Goal: Task Accomplishment & Management: Manage account settings

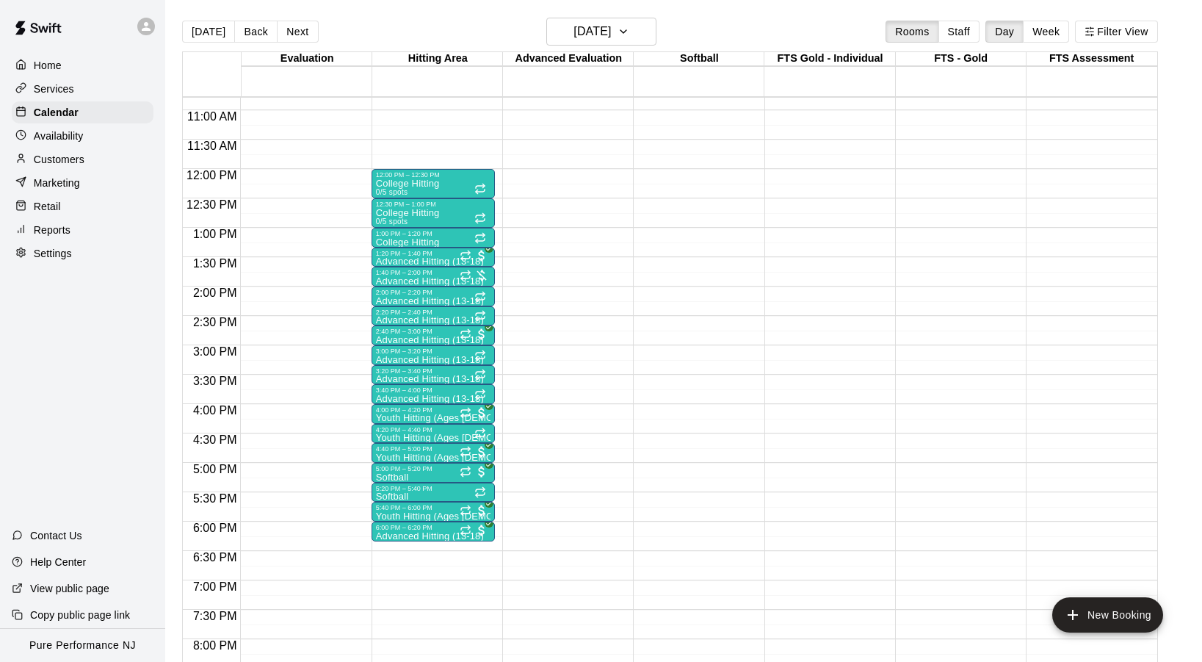
scroll to position [630, 0]
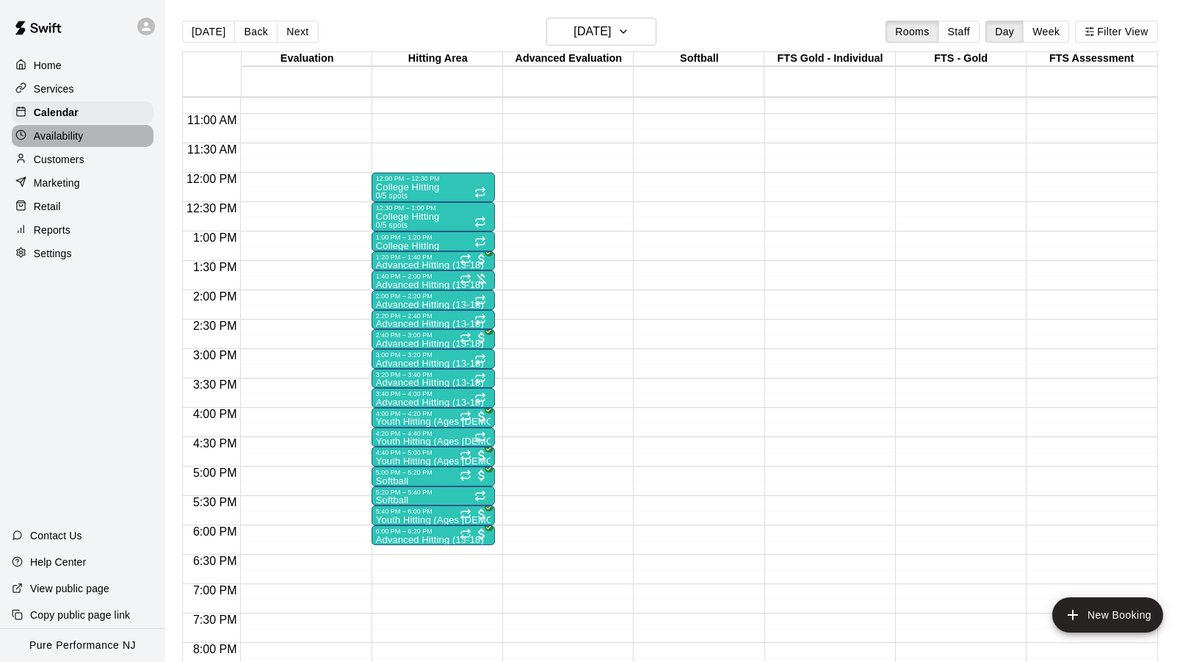
click at [56, 142] on p "Availability" at bounding box center [59, 136] width 50 height 15
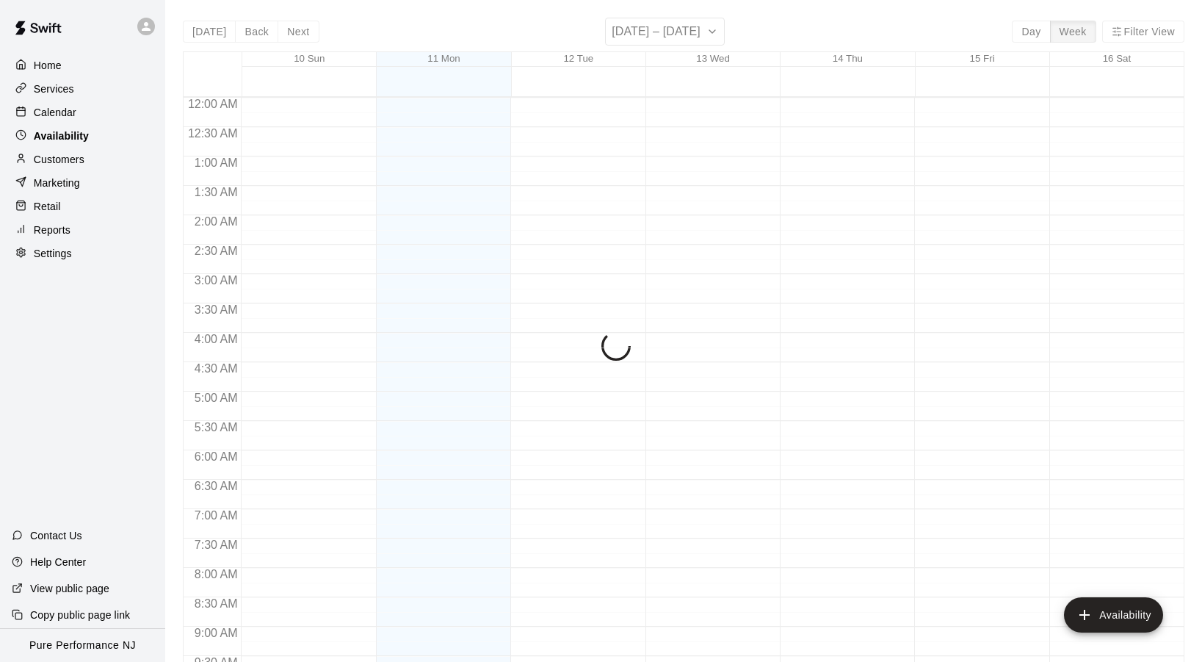
scroll to position [830, 0]
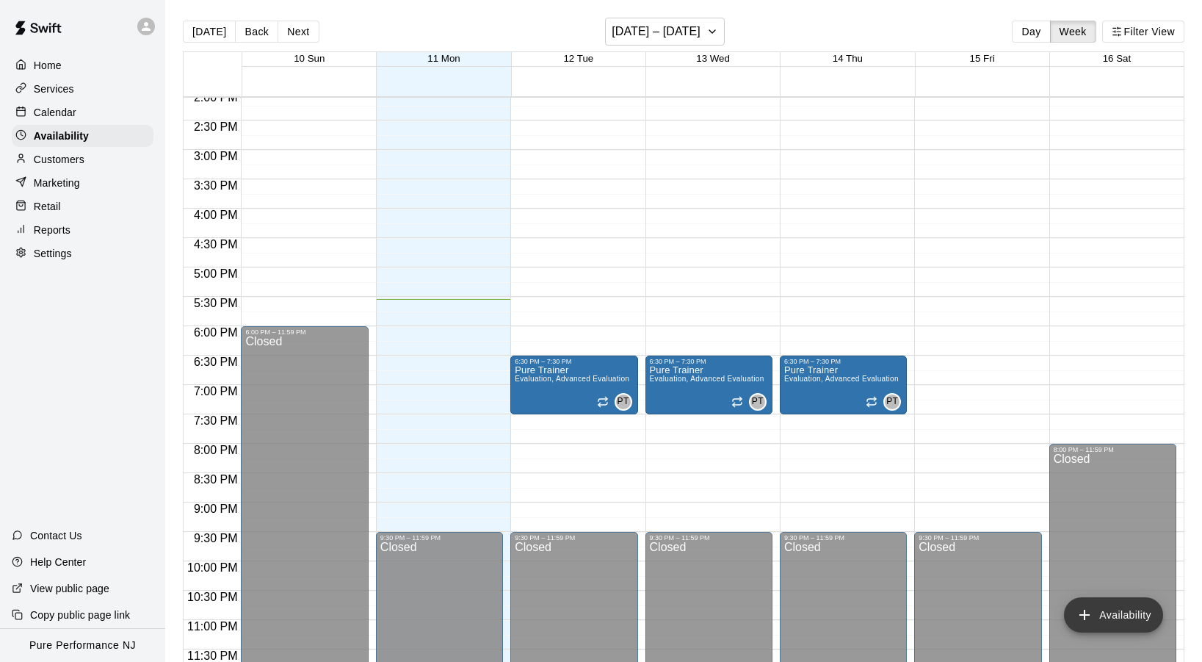
click at [1133, 618] on button "Availability" at bounding box center [1113, 614] width 99 height 35
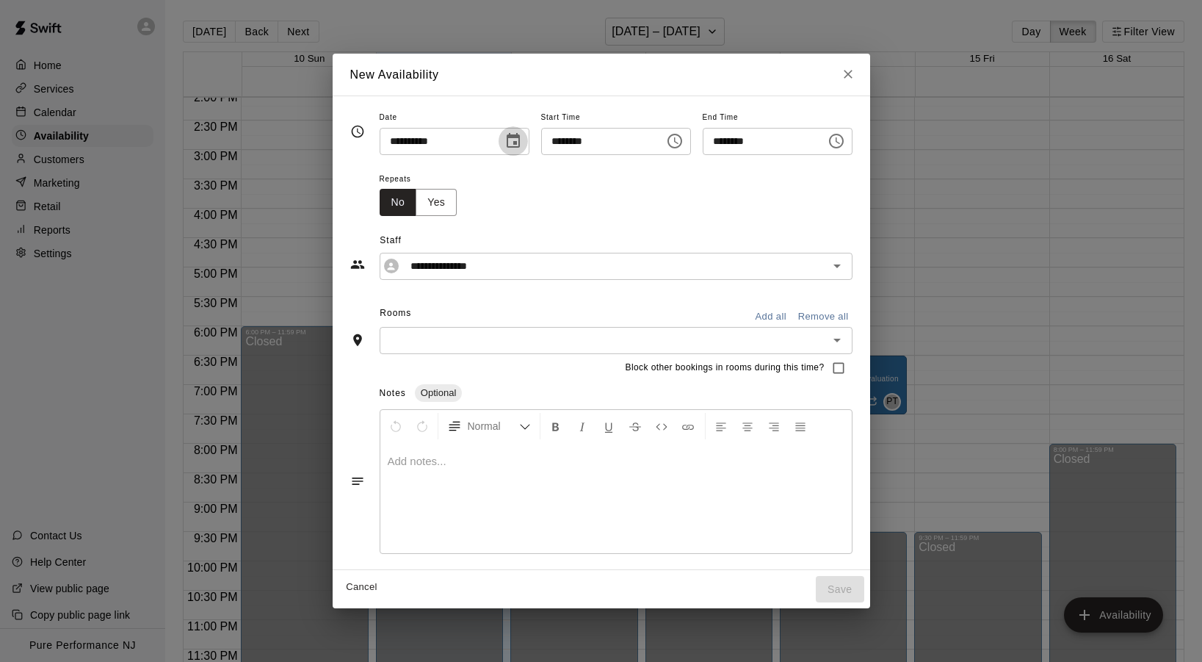
click at [507, 145] on icon "Choose date, selected date is Aug 11, 2025" at bounding box center [514, 141] width 18 height 18
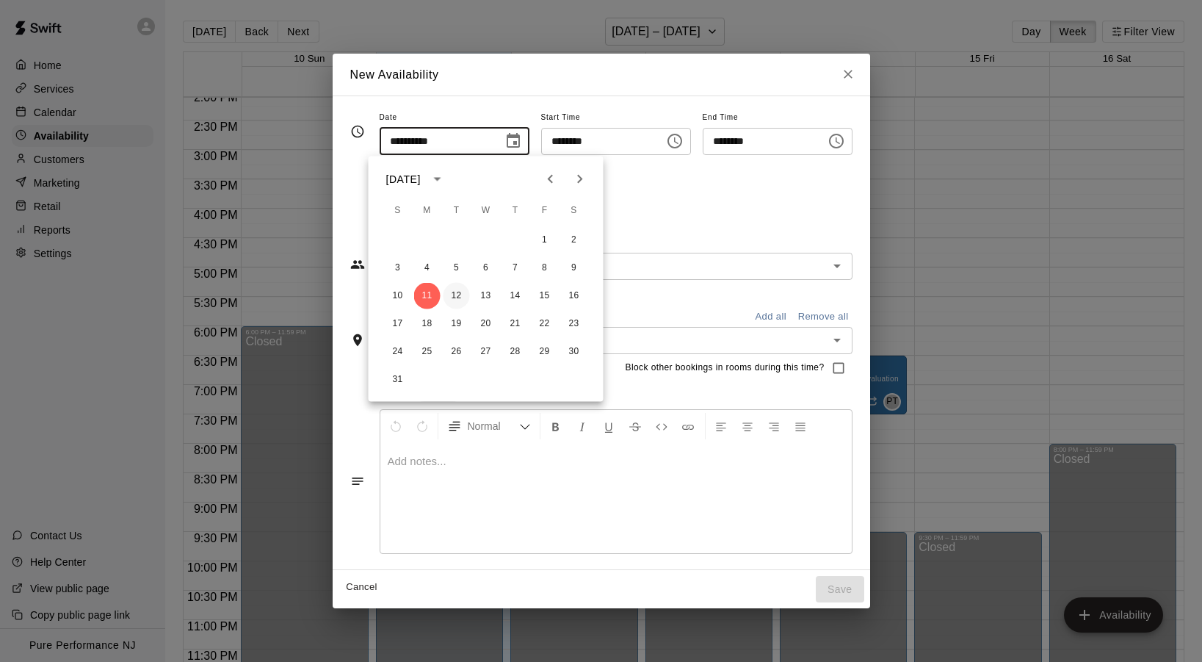
click at [455, 294] on button "12" at bounding box center [457, 296] width 26 height 26
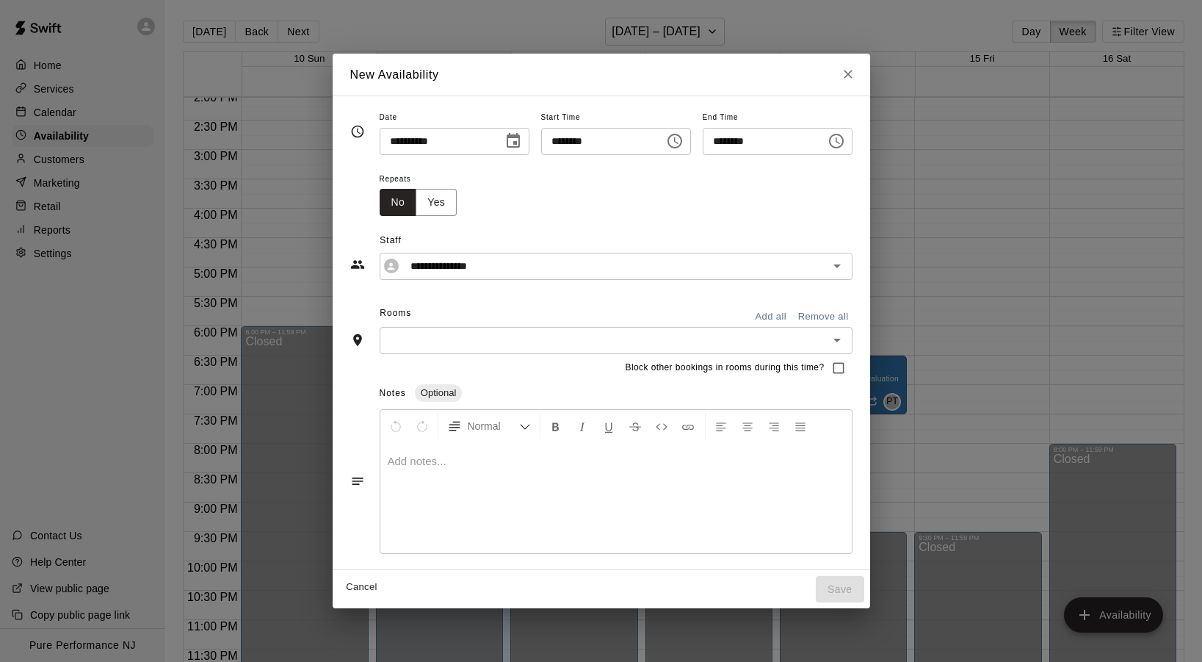
click at [511, 139] on icon "Choose date, selected date is Aug 12, 2025" at bounding box center [513, 140] width 13 height 15
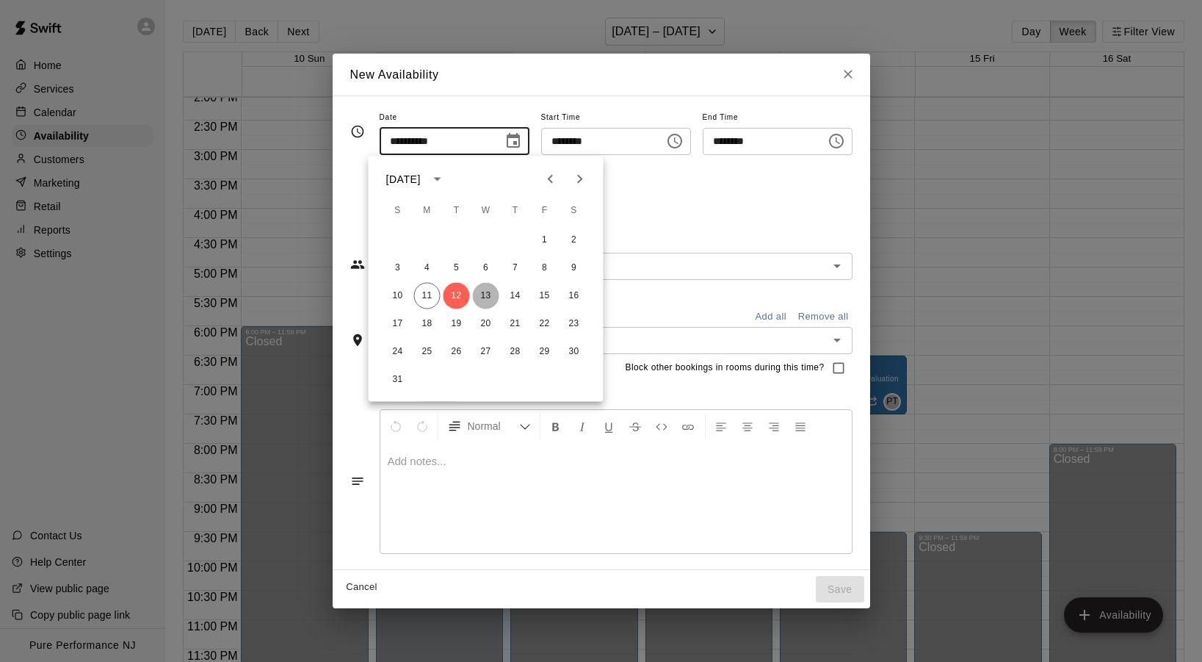
click at [485, 297] on button "13" at bounding box center [486, 296] width 26 height 26
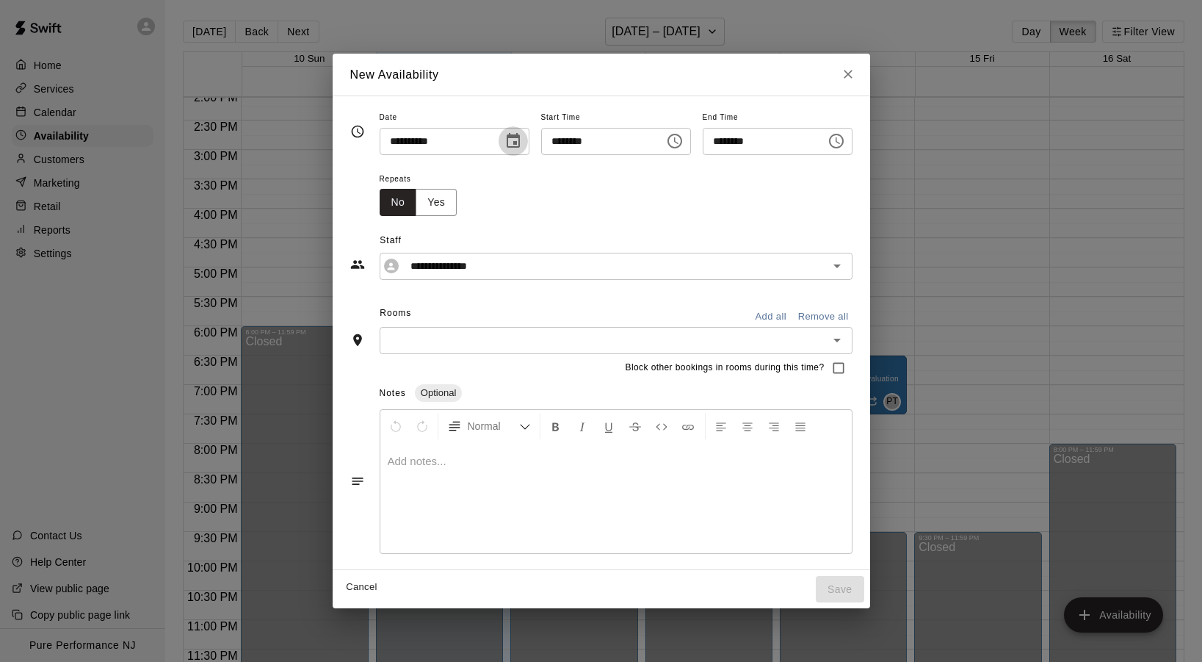
click at [507, 136] on icon "Choose date, selected date is Aug 13, 2025" at bounding box center [513, 140] width 13 height 15
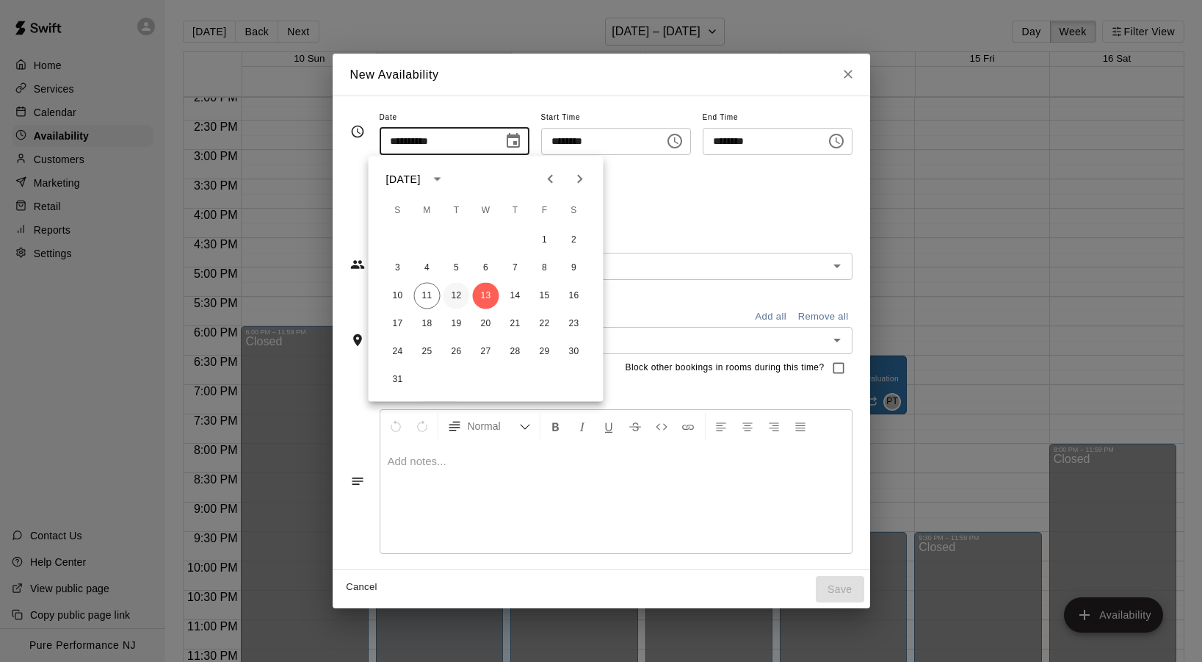
click at [456, 298] on button "12" at bounding box center [457, 296] width 26 height 26
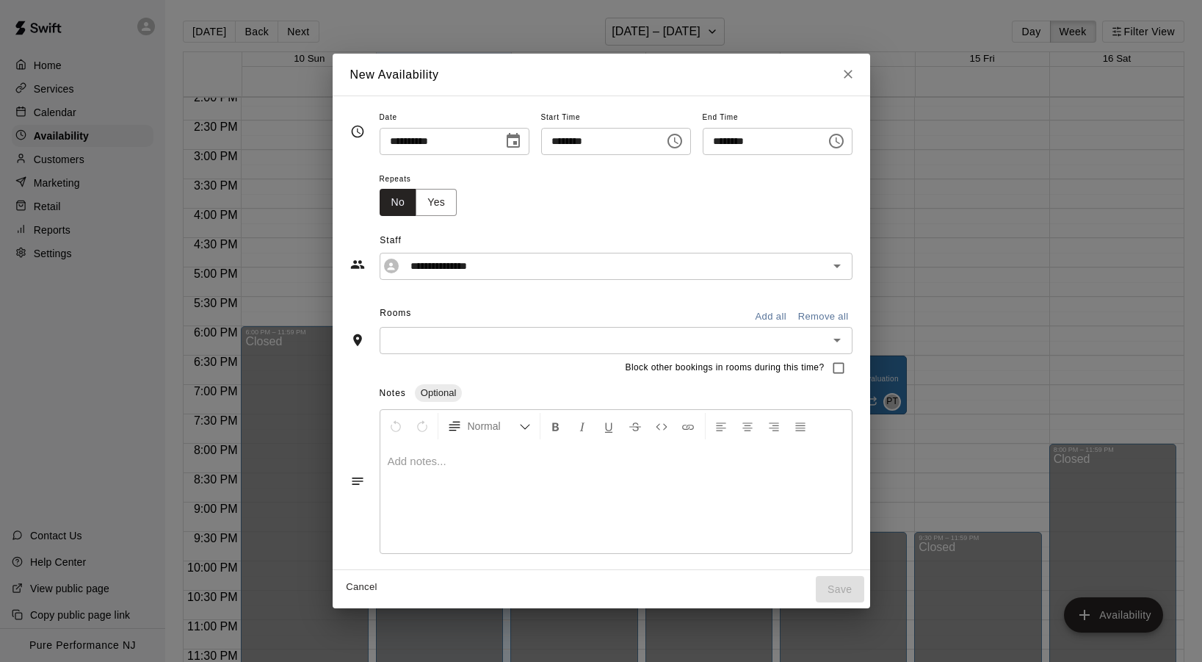
type input "**********"
click at [675, 145] on icon "Choose time, selected time is 5:00 PM" at bounding box center [675, 141] width 18 height 18
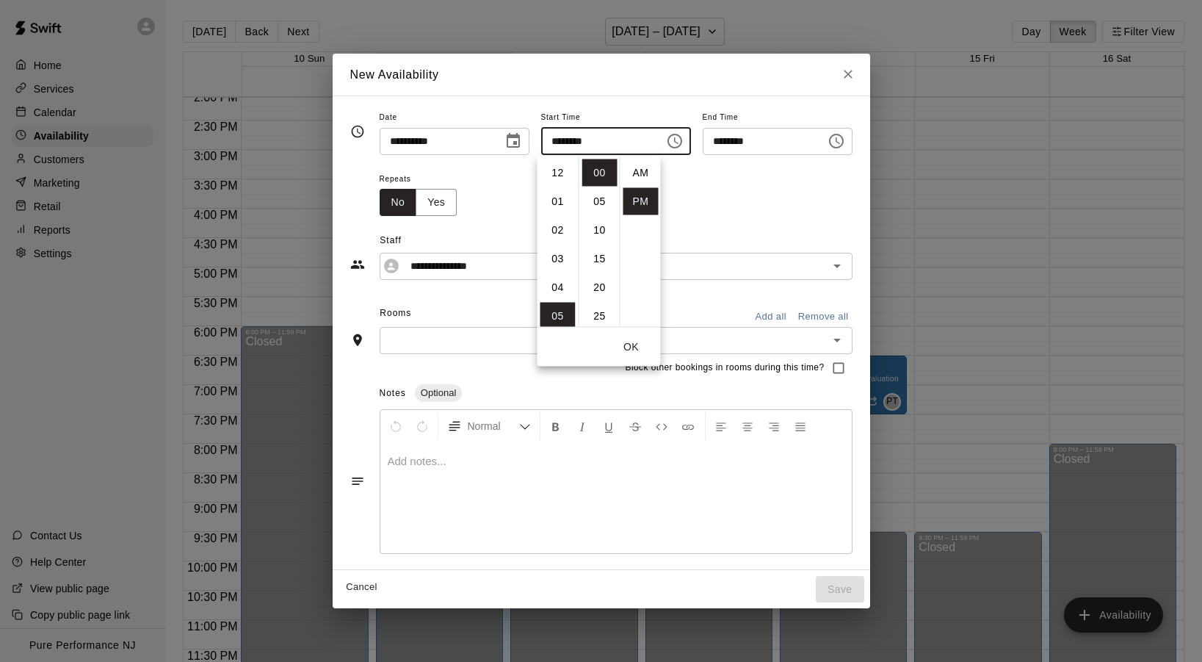
scroll to position [26, 0]
click at [560, 220] on li "02" at bounding box center [558, 217] width 35 height 27
type input "********"
click at [845, 146] on icon "Choose time, selected time is 5:30 PM" at bounding box center [837, 141] width 18 height 18
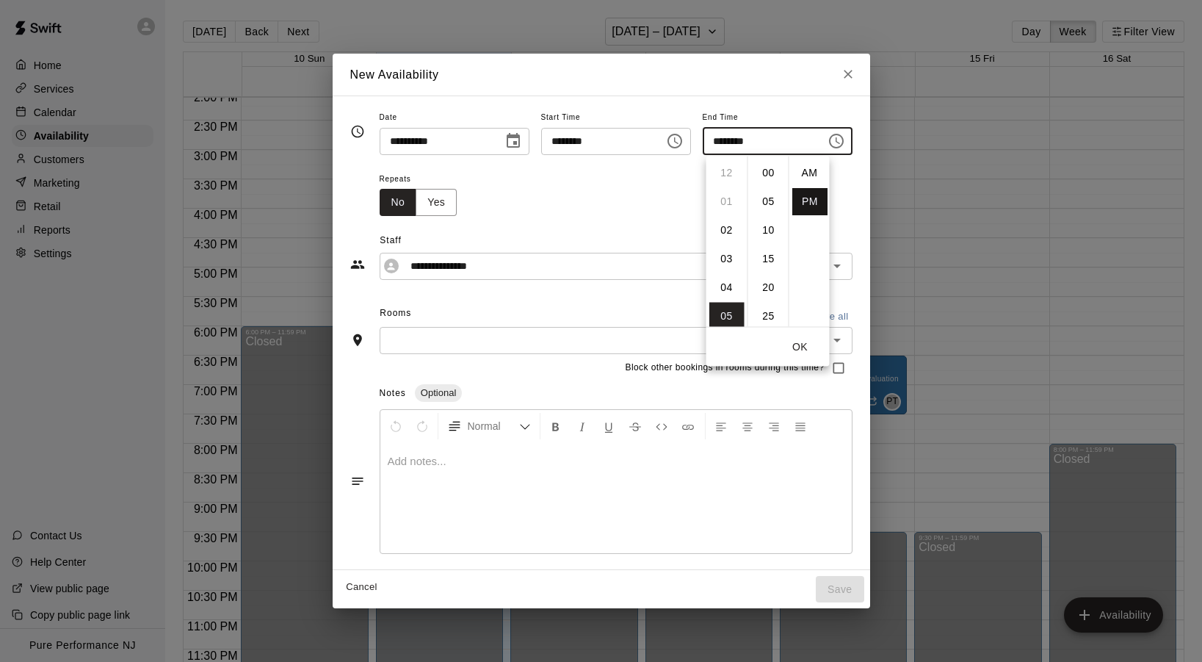
scroll to position [26, 0]
click at [806, 353] on button "OK" at bounding box center [800, 346] width 47 height 27
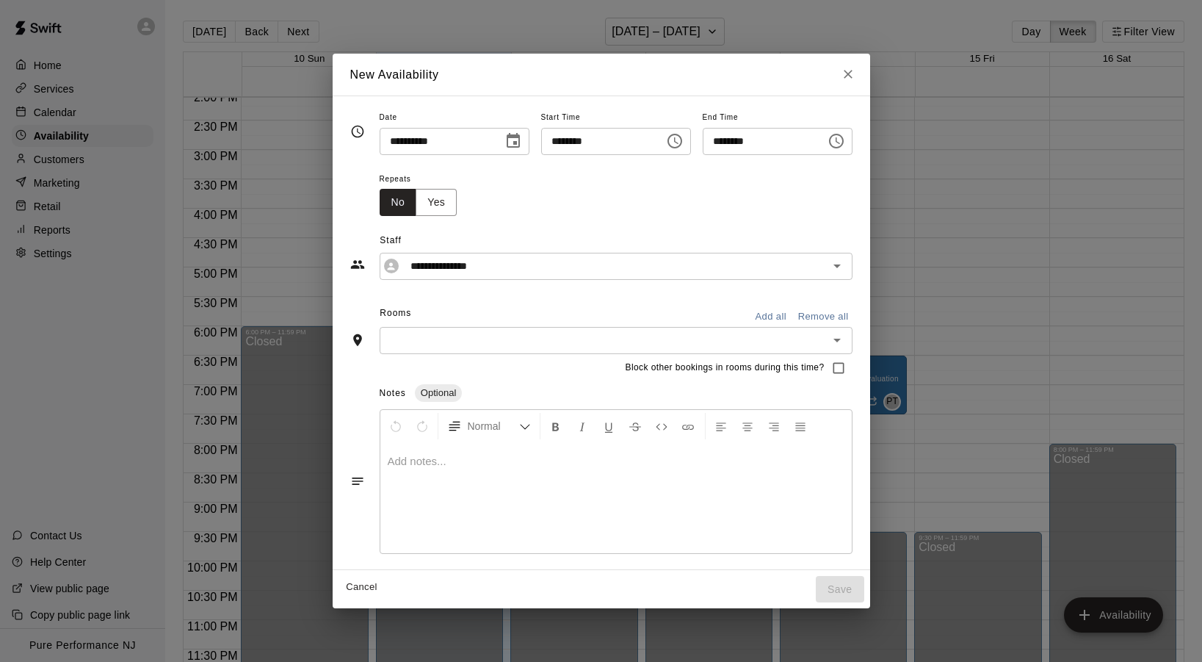
click at [486, 342] on input "text" at bounding box center [604, 340] width 440 height 18
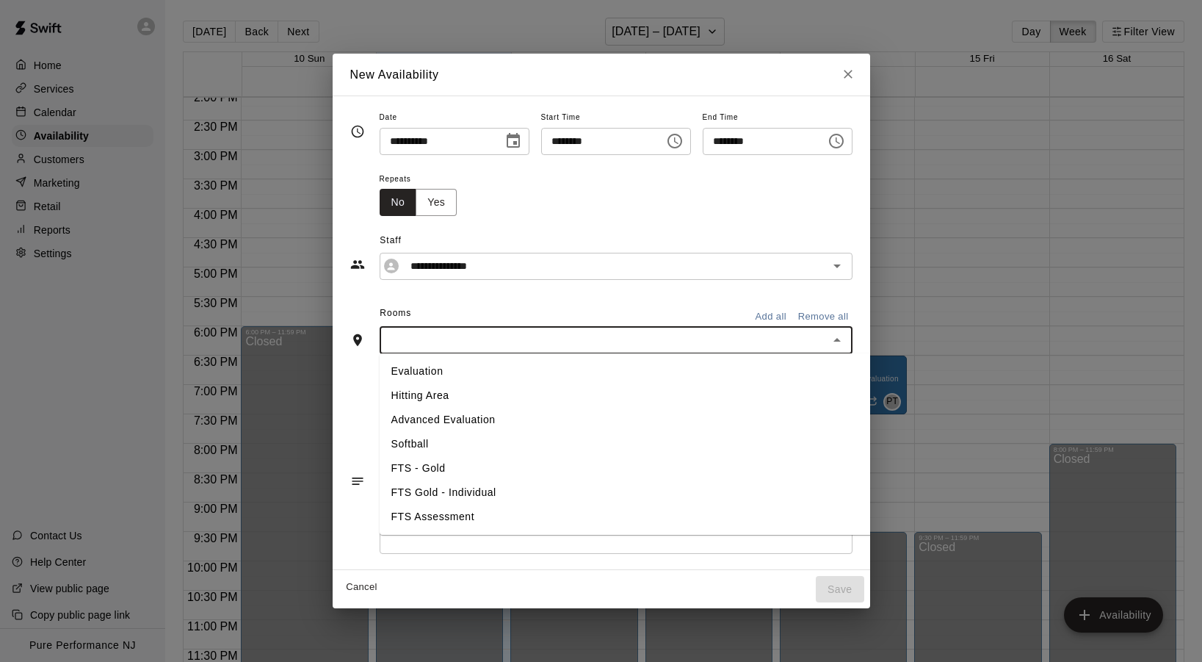
click at [480, 369] on li "Evaluation" at bounding box center [627, 371] width 495 height 24
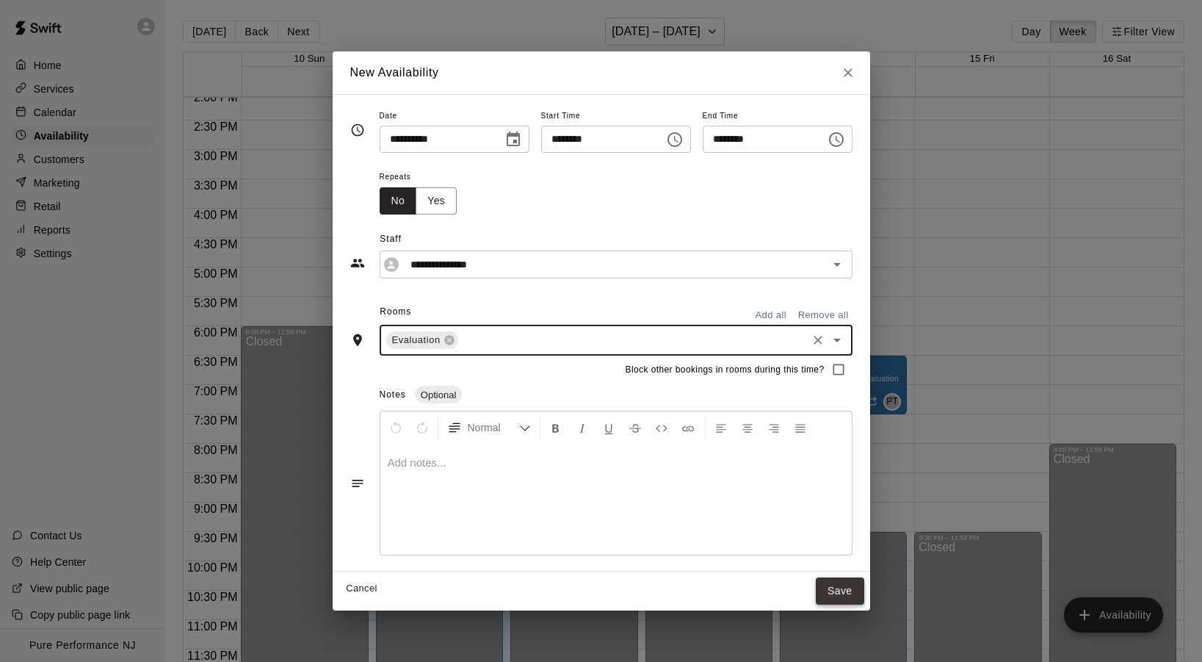
click at [839, 581] on button "Save" at bounding box center [840, 590] width 48 height 27
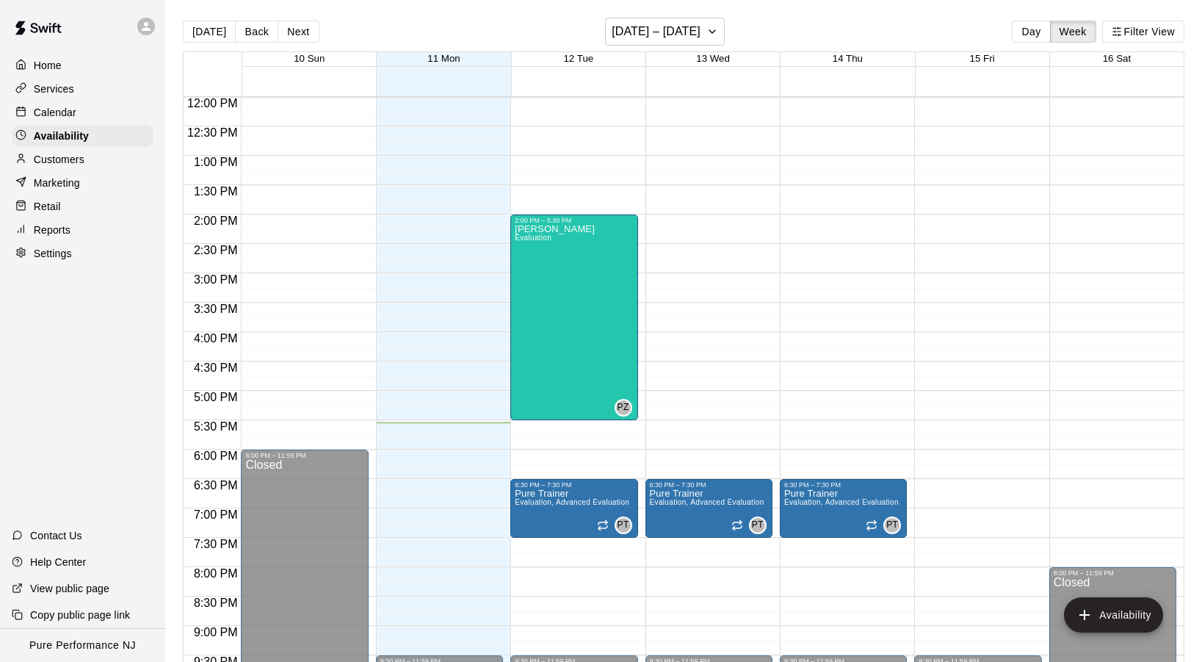
scroll to position [701, 0]
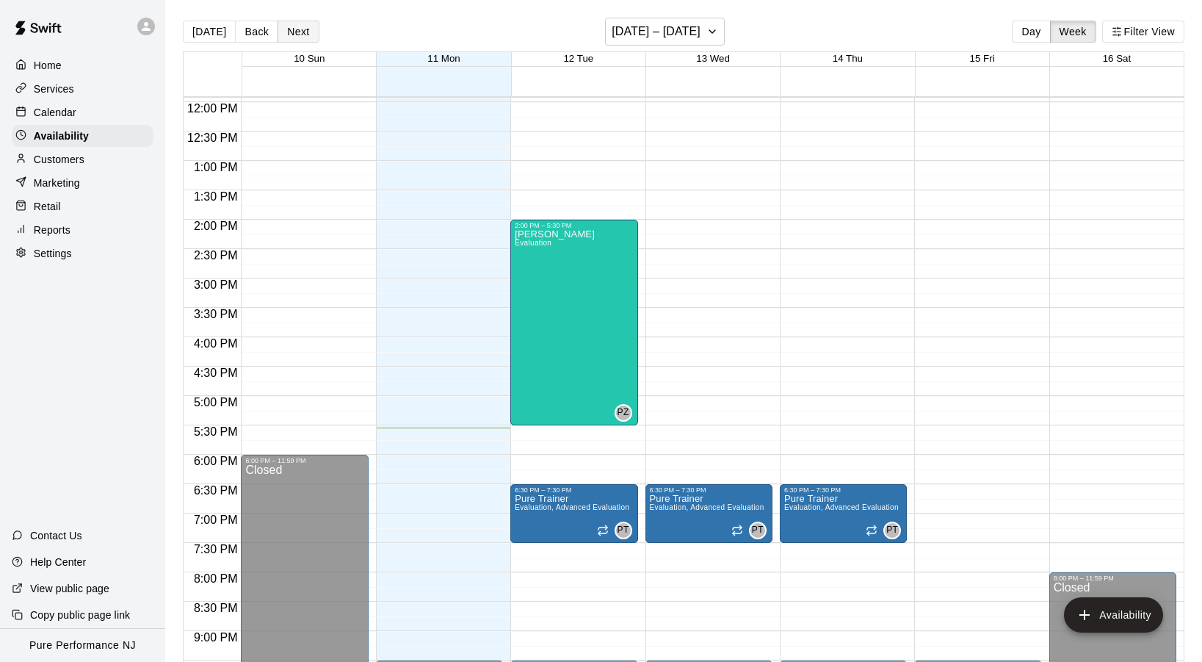
click at [285, 37] on button "Next" at bounding box center [298, 32] width 41 height 22
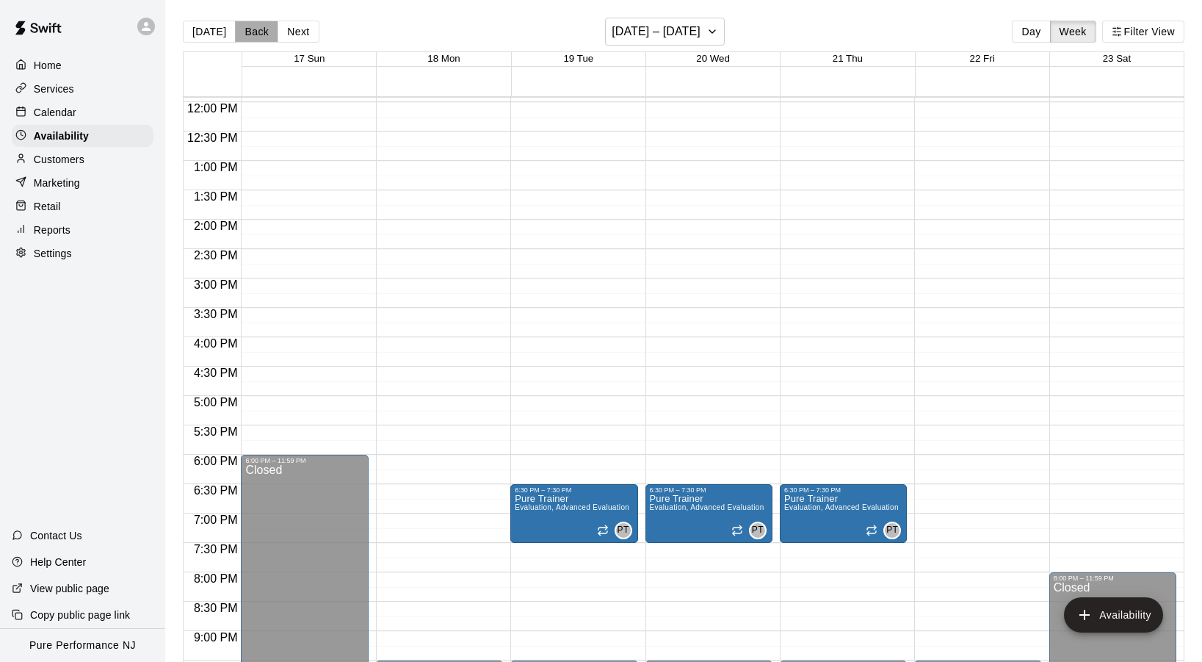
click at [257, 32] on button "Back" at bounding box center [256, 32] width 43 height 22
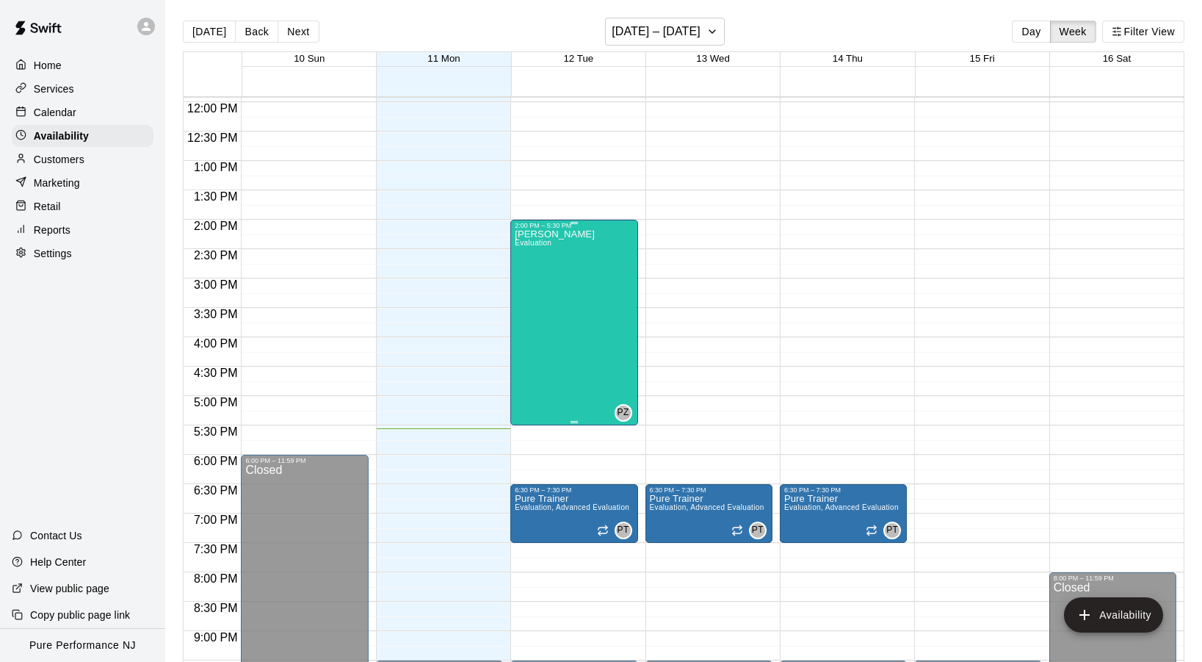
click at [596, 297] on div "[PERSON_NAME] Evaluation PZ" at bounding box center [574, 560] width 118 height 662
click at [538, 242] on icon "edit" at bounding box center [530, 246] width 18 height 18
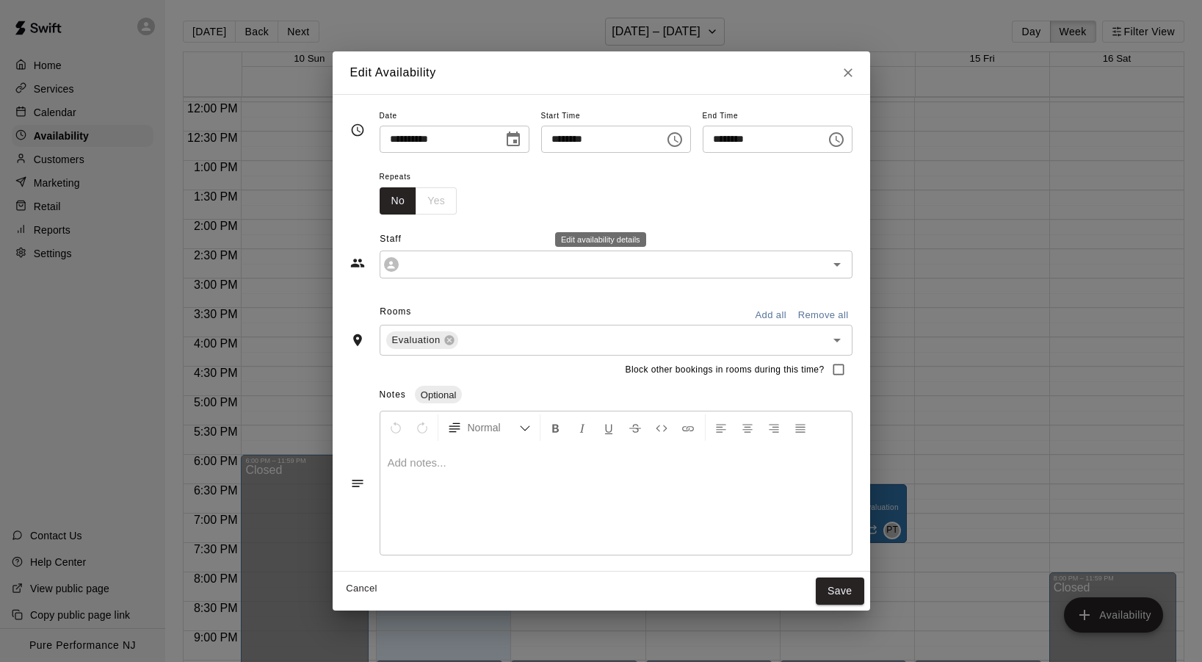
type input "**********"
click at [436, 212] on div "No Yes" at bounding box center [419, 200] width 78 height 27
click at [427, 198] on div "No Yes" at bounding box center [419, 200] width 78 height 27
click at [422, 210] on div "No Yes" at bounding box center [419, 200] width 78 height 27
click at [361, 583] on button "Cancel" at bounding box center [362, 588] width 47 height 23
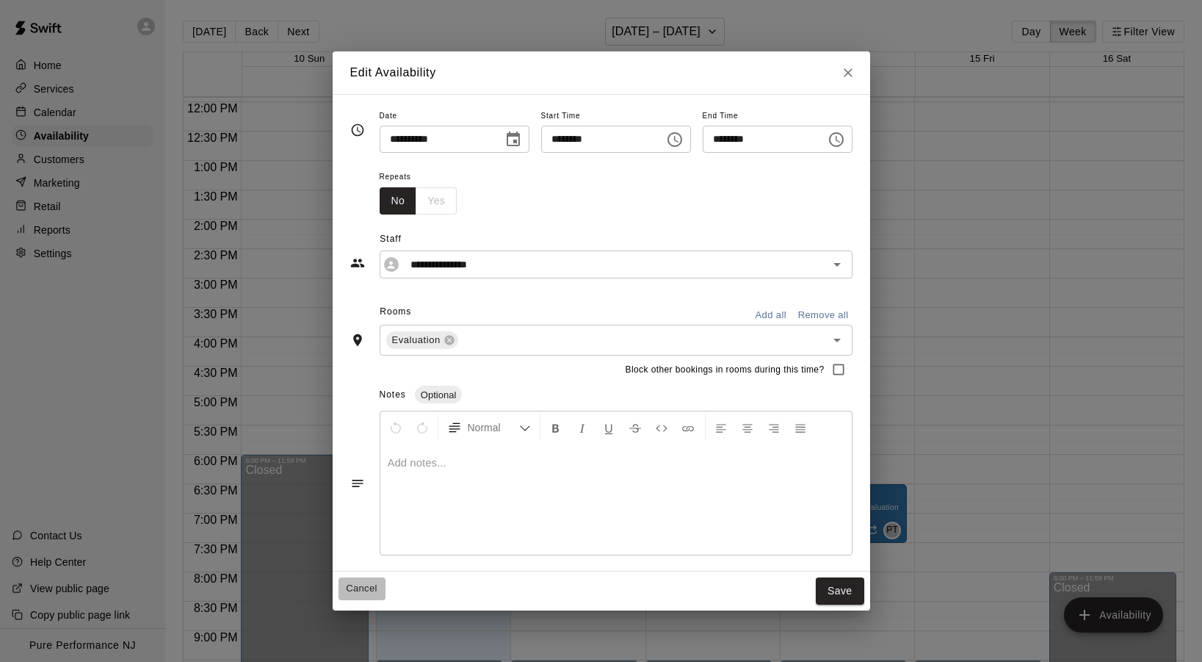
type input "**********"
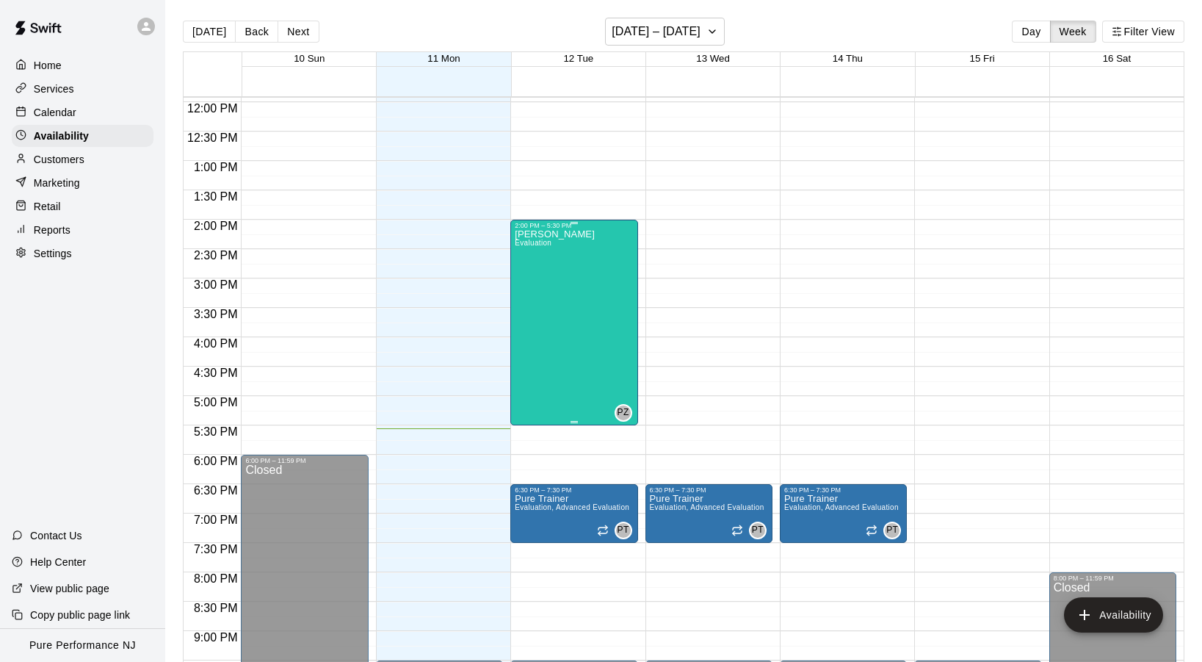
click at [567, 300] on div "[PERSON_NAME] Evaluation" at bounding box center [555, 560] width 80 height 662
click at [530, 285] on icon "delete" at bounding box center [530, 280] width 10 height 13
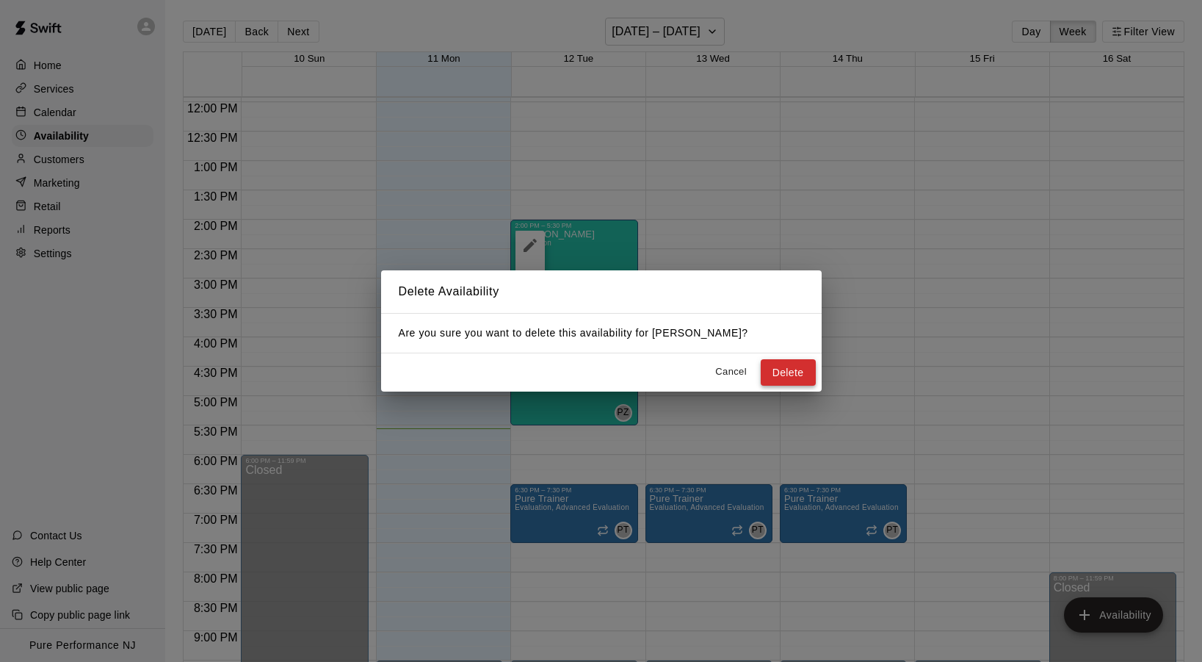
click at [784, 369] on button "Delete" at bounding box center [788, 372] width 55 height 27
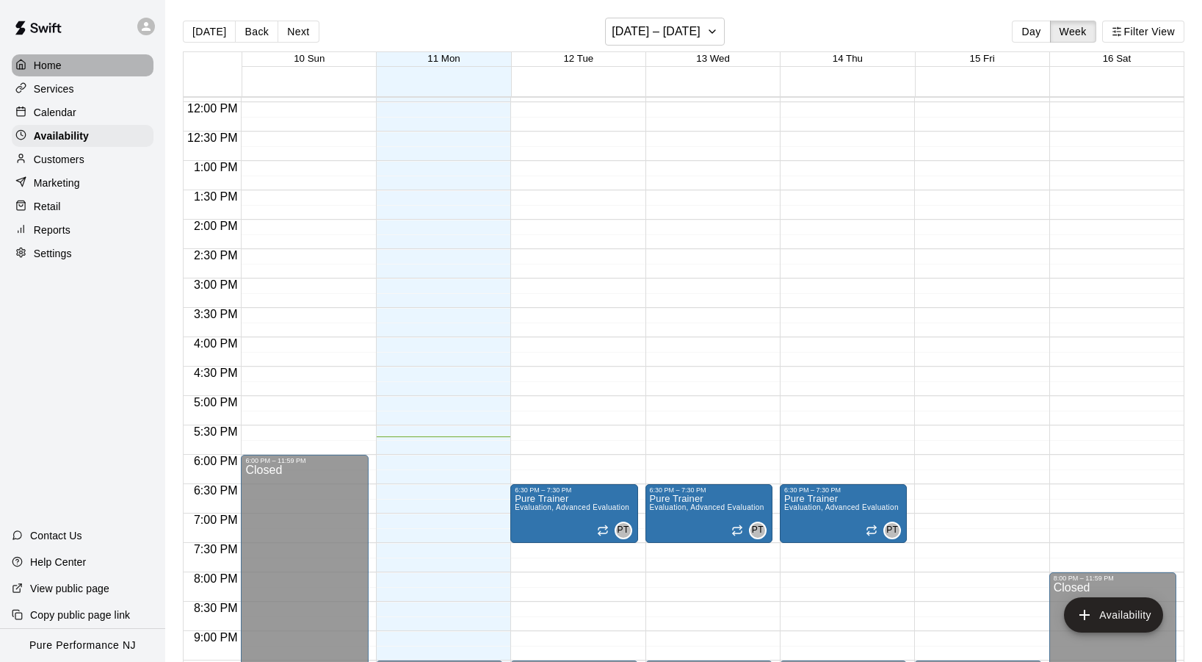
click at [47, 70] on p "Home" at bounding box center [48, 65] width 28 height 15
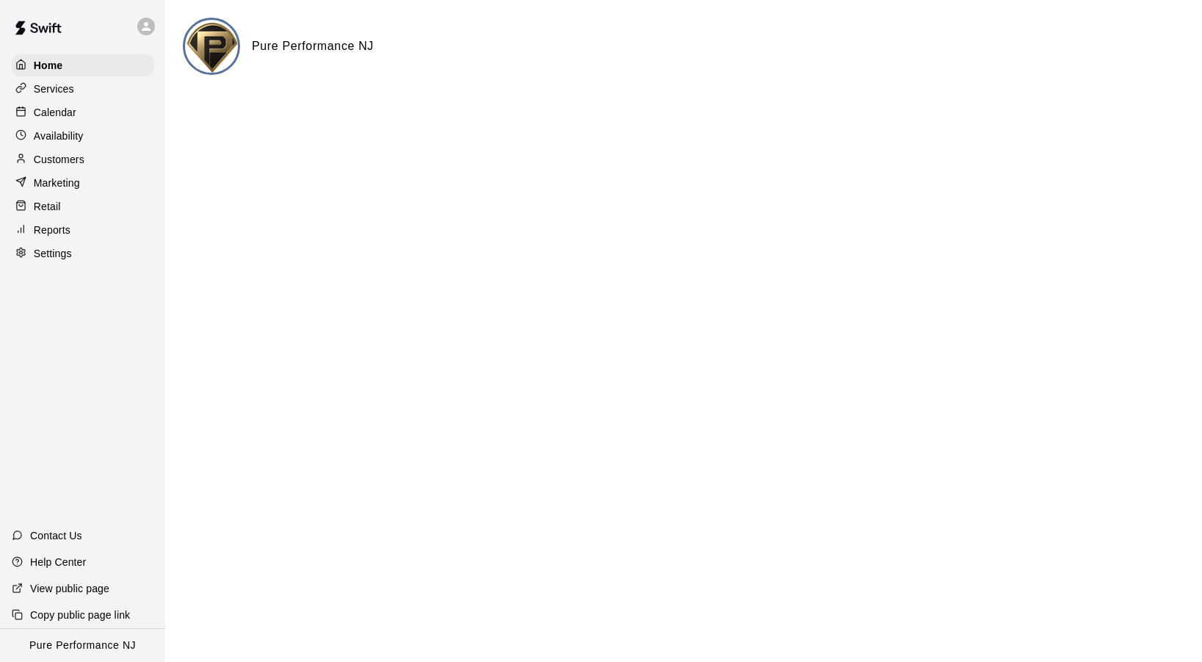
click at [51, 104] on div "Calendar" at bounding box center [83, 112] width 142 height 22
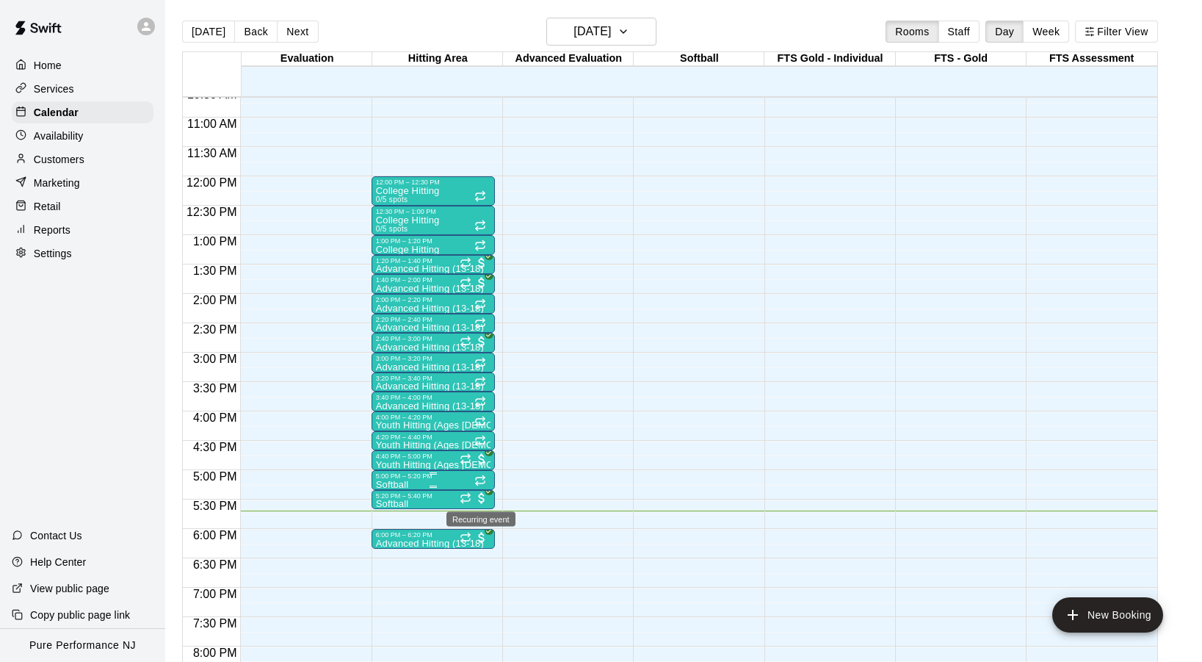
scroll to position [584, 0]
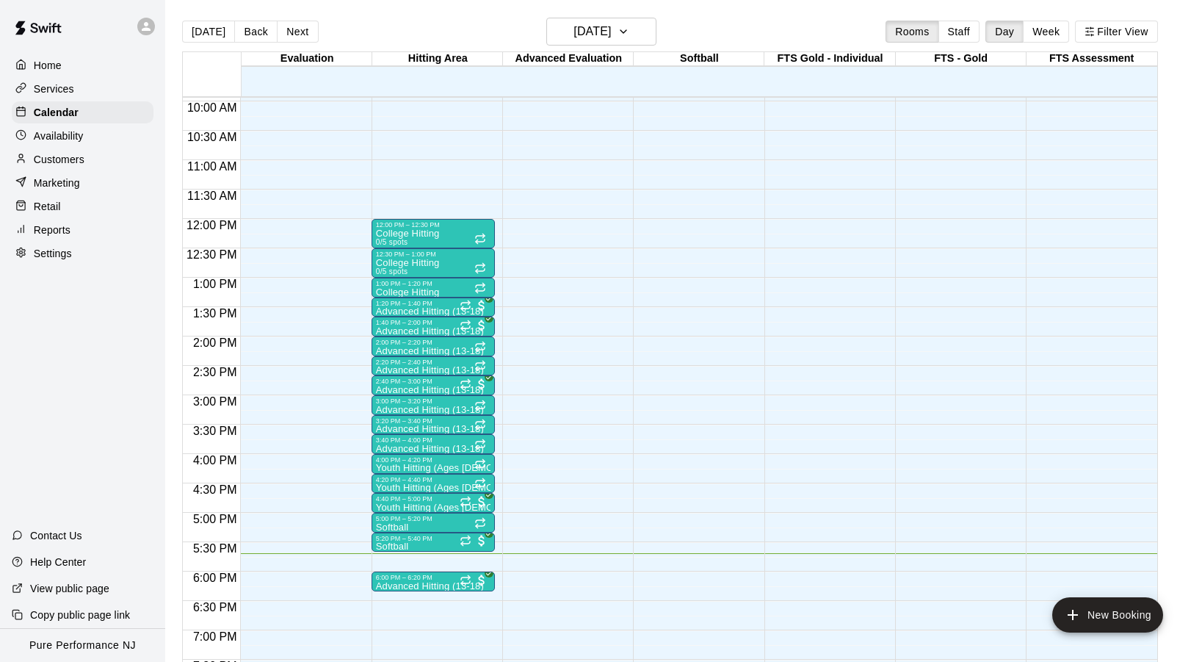
click at [167, 299] on main "[DATE] Back [DATE][DATE] Rooms Staff Day Week Filter View Evaluation 11 Mon Hit…" at bounding box center [683, 342] width 1037 height 685
click at [56, 65] on p "Home" at bounding box center [48, 65] width 28 height 15
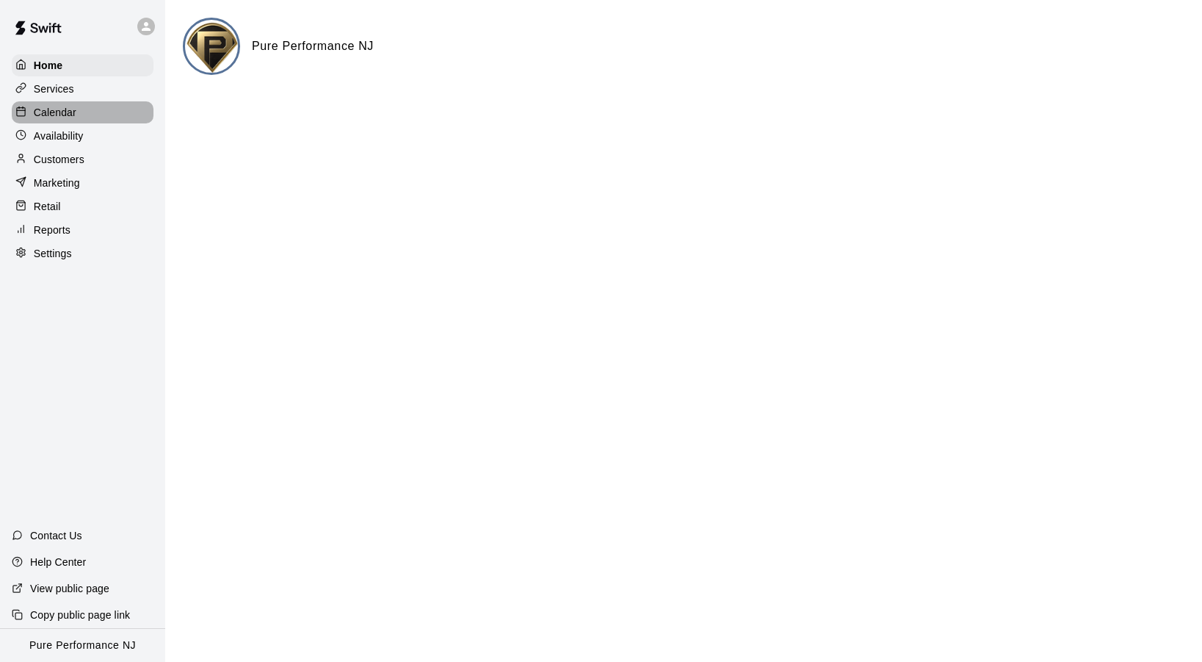
click at [61, 109] on p "Calendar" at bounding box center [55, 112] width 43 height 15
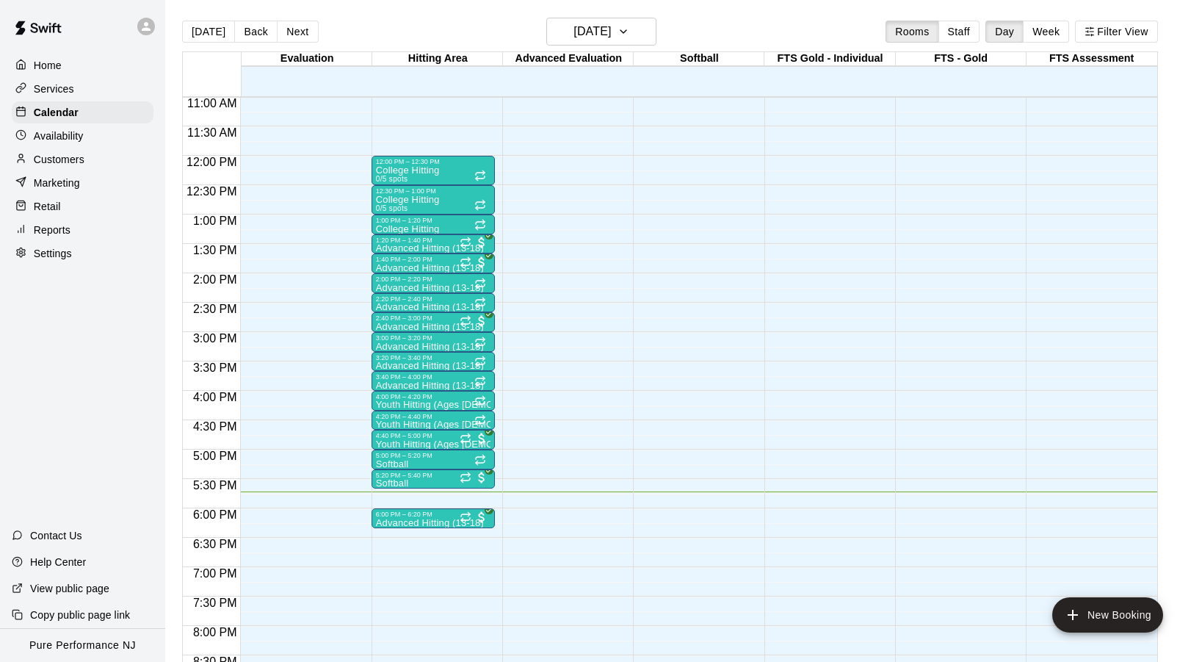
scroll to position [646, 0]
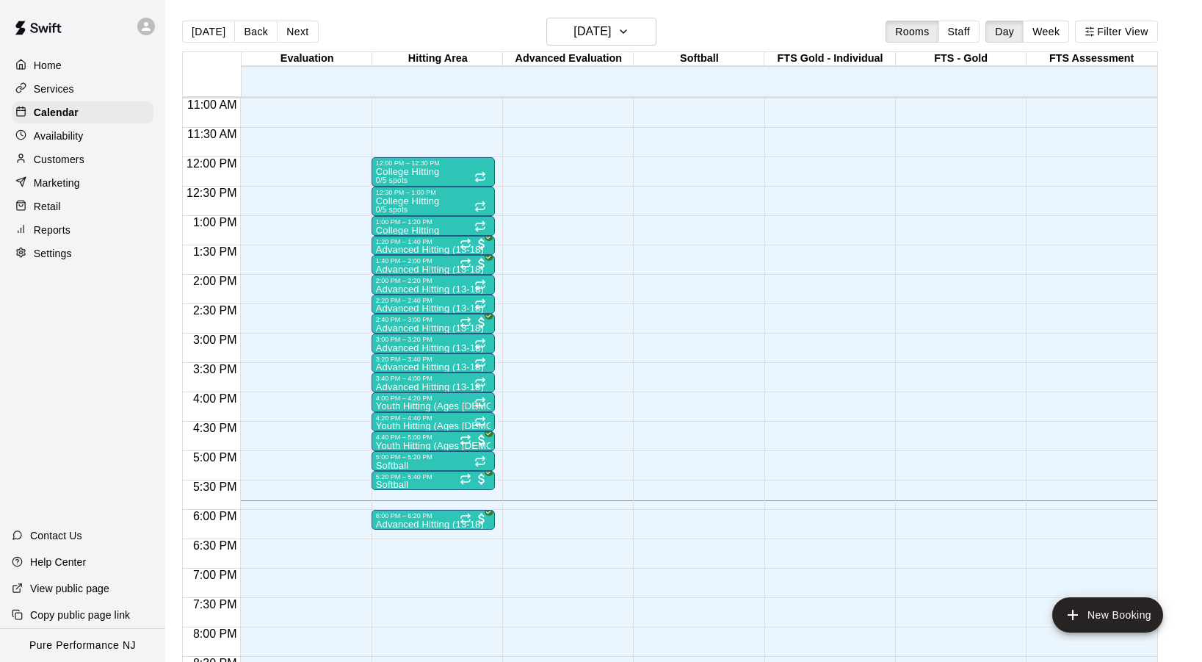
click at [326, 196] on div "12:00 AM – 9:00 AM Closed 9:30 PM – 11:59 PM Closed" at bounding box center [301, 157] width 123 height 1410
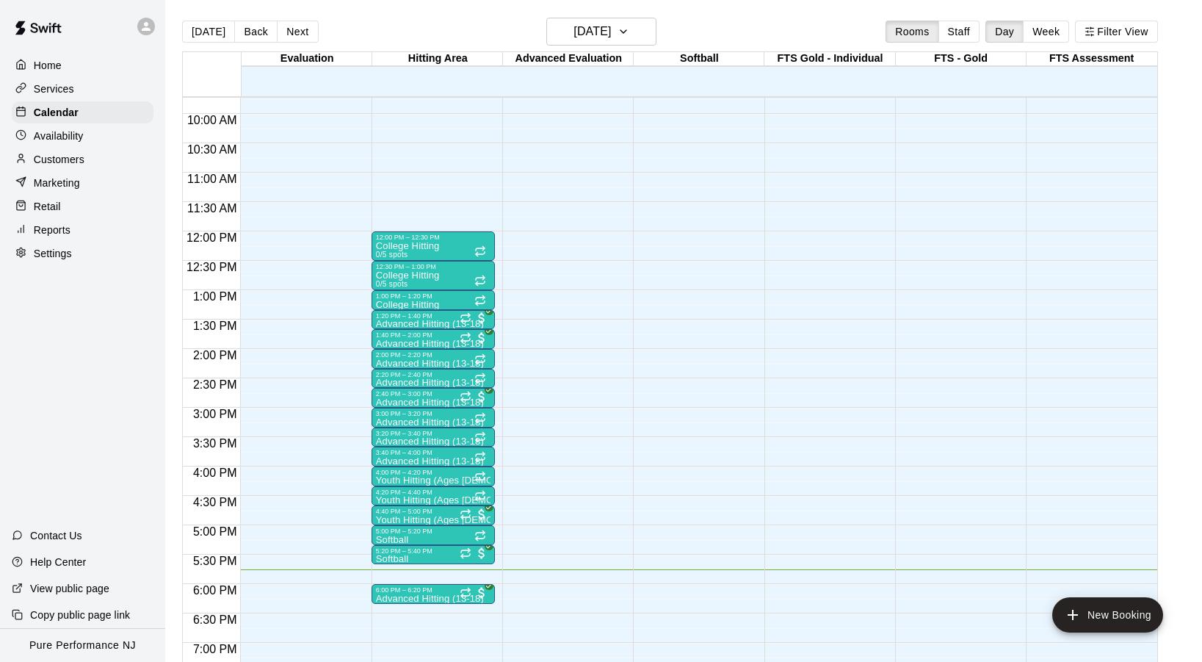
scroll to position [564, 0]
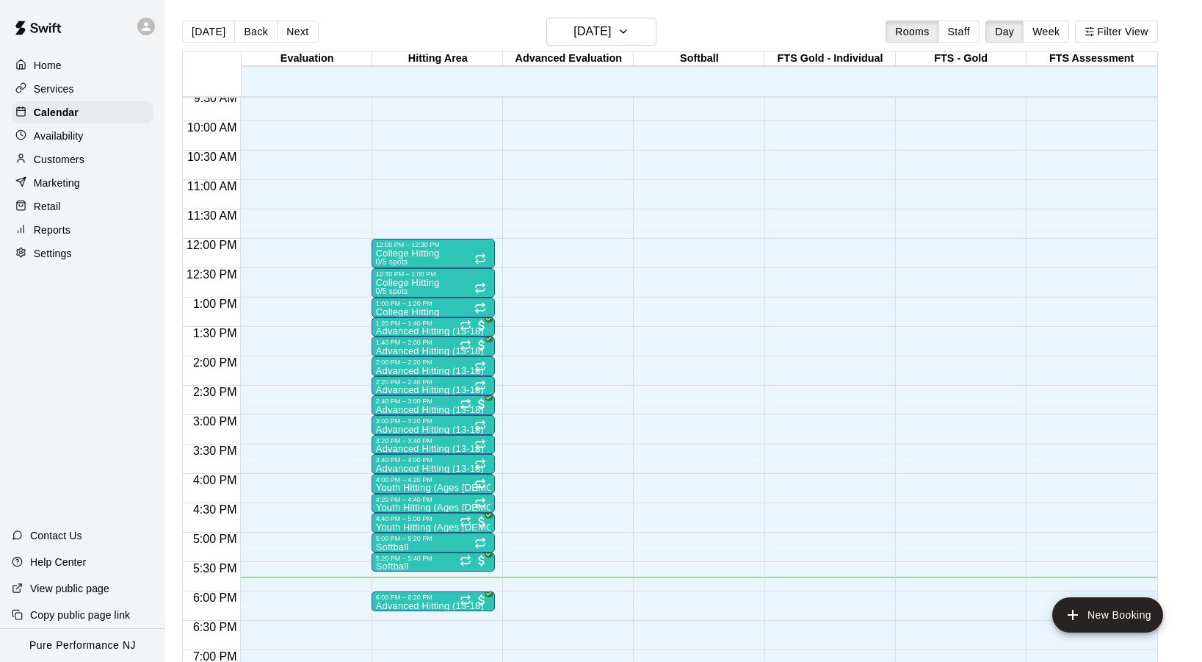
click at [63, 68] on div "Home" at bounding box center [83, 65] width 142 height 22
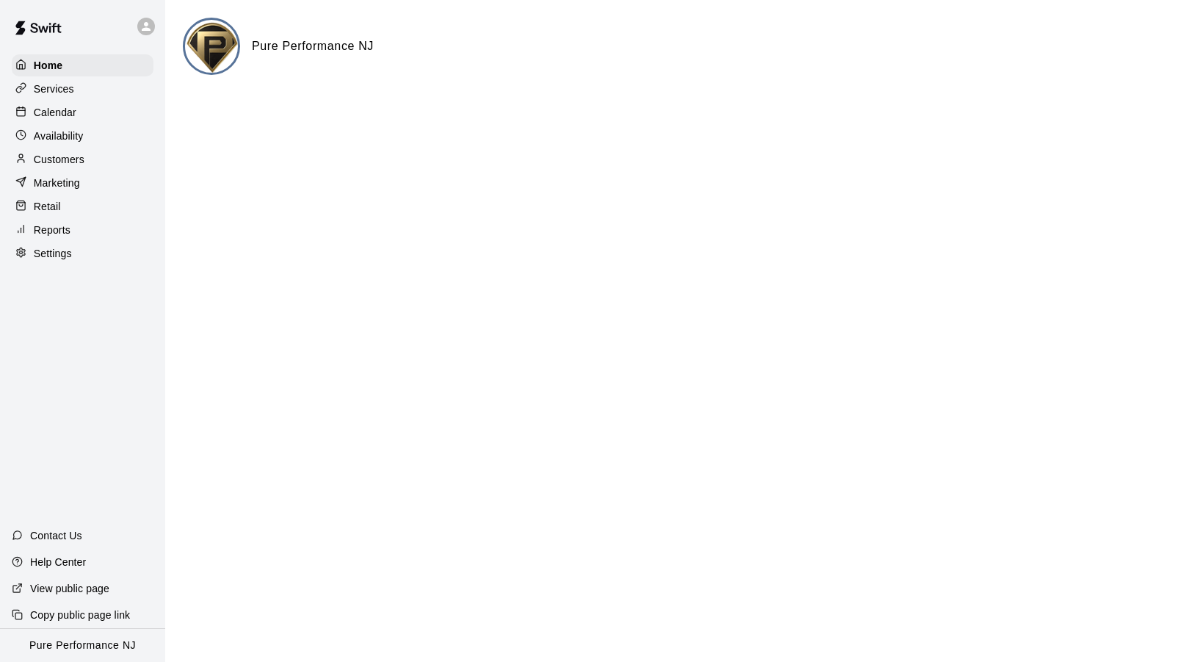
click at [57, 131] on p "Availability" at bounding box center [59, 136] width 50 height 15
